Goal: Navigation & Orientation: Find specific page/section

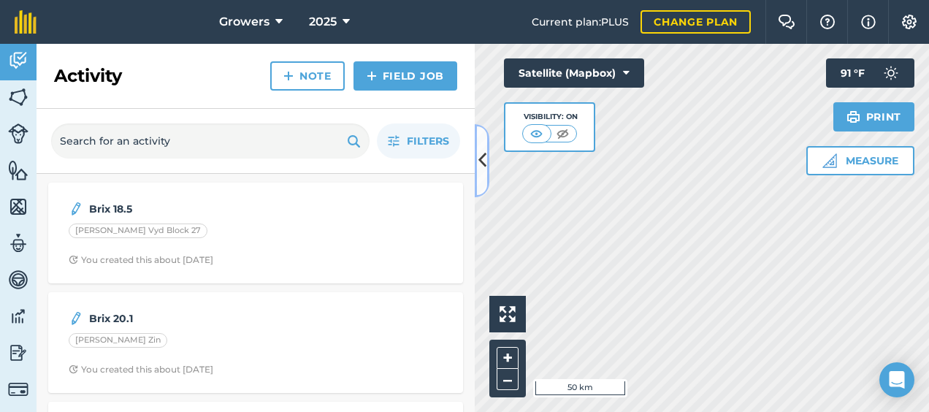
click at [479, 162] on icon at bounding box center [483, 161] width 8 height 26
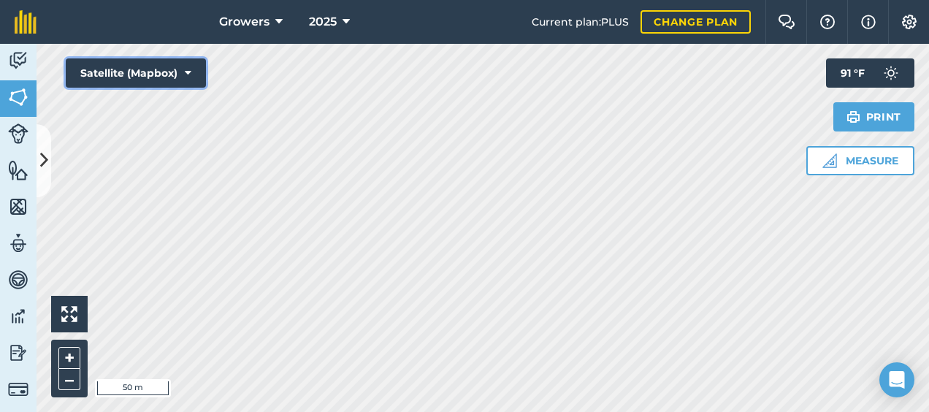
click at [193, 74] on button "Satellite (Mapbox)" at bounding box center [136, 72] width 140 height 29
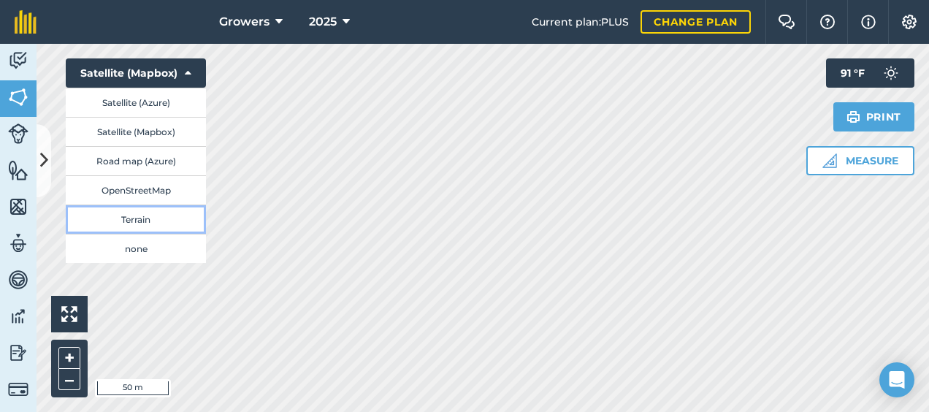
click at [134, 219] on button "Terrain" at bounding box center [136, 219] width 140 height 29
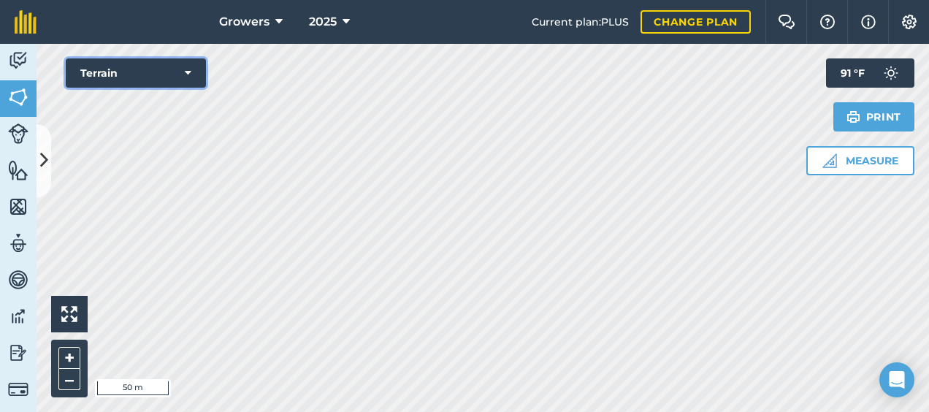
click at [188, 66] on icon at bounding box center [188, 73] width 7 height 15
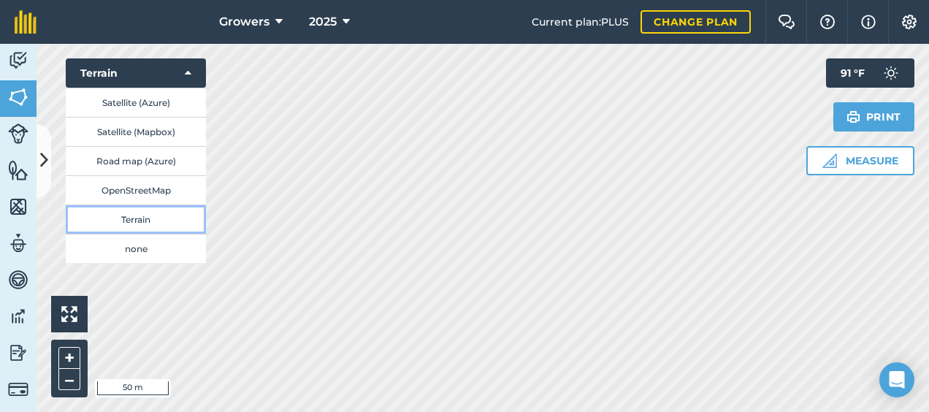
click at [118, 219] on button "Terrain" at bounding box center [136, 219] width 140 height 29
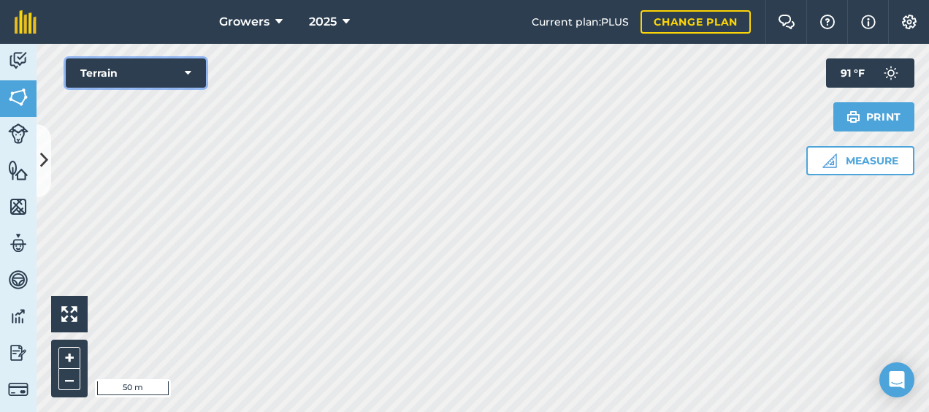
click at [183, 72] on button "Terrain" at bounding box center [136, 72] width 140 height 29
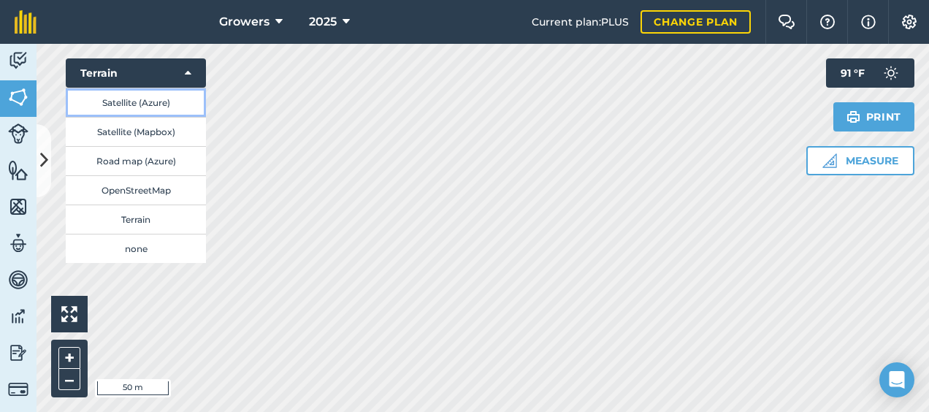
click at [129, 102] on button "Satellite (Azure)" at bounding box center [136, 102] width 140 height 29
